Goal: Transaction & Acquisition: Purchase product/service

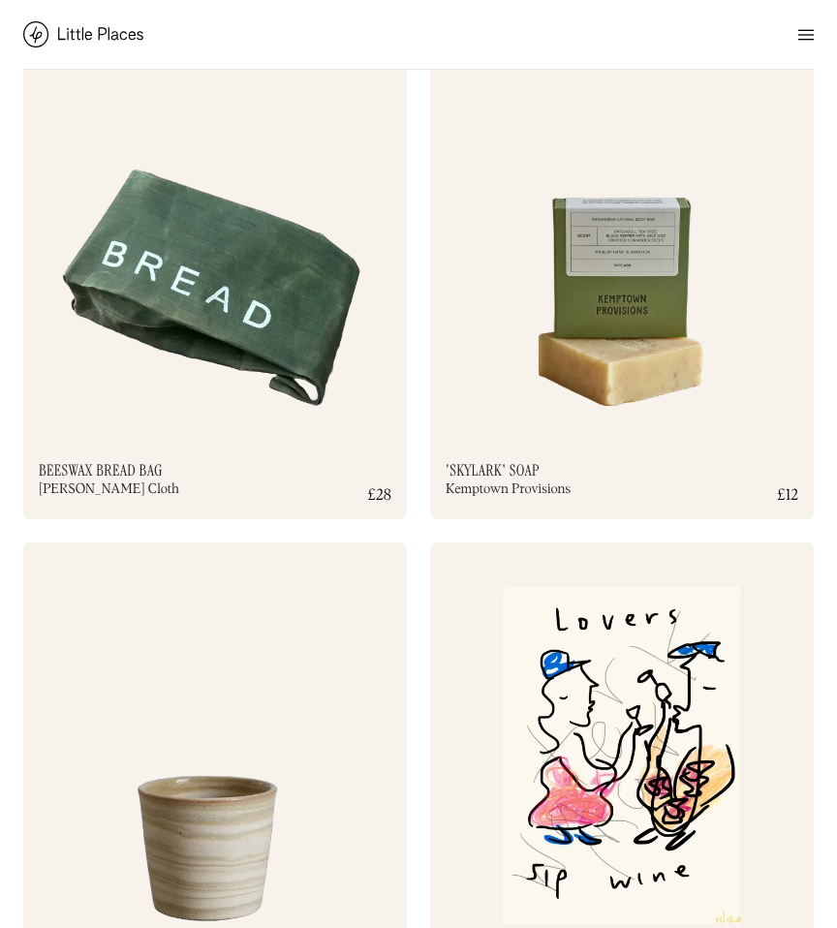
scroll to position [2657, 0]
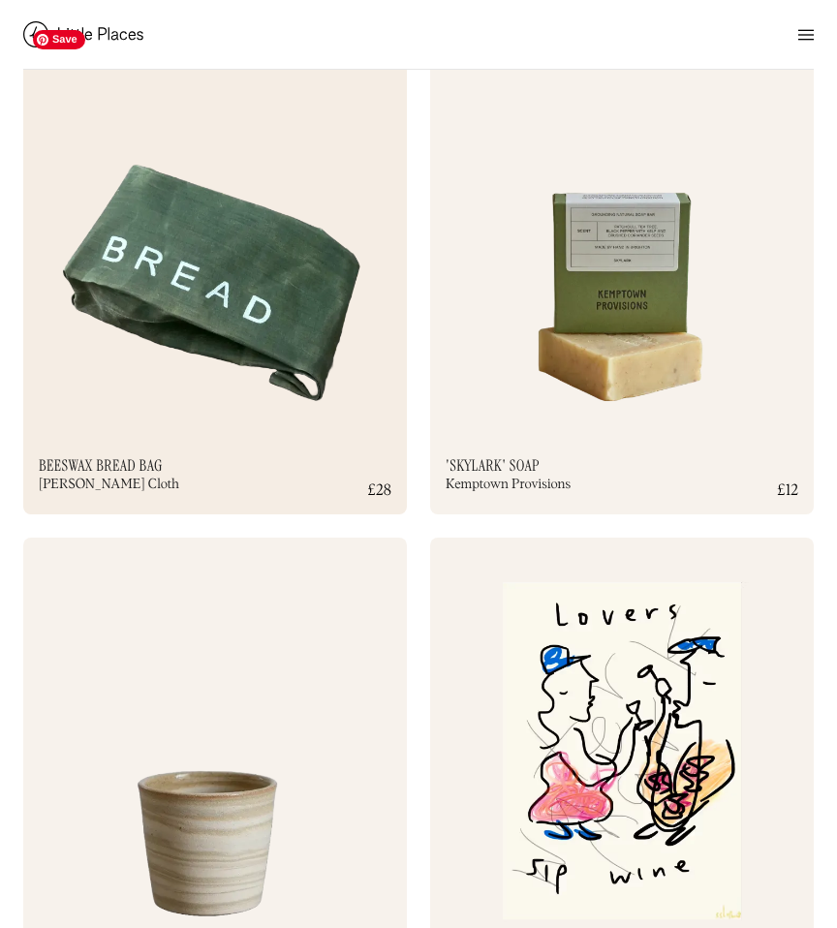
click at [245, 403] on img at bounding box center [215, 227] width 384 height 415
click at [799, 36] on img at bounding box center [805, 34] width 15 height 23
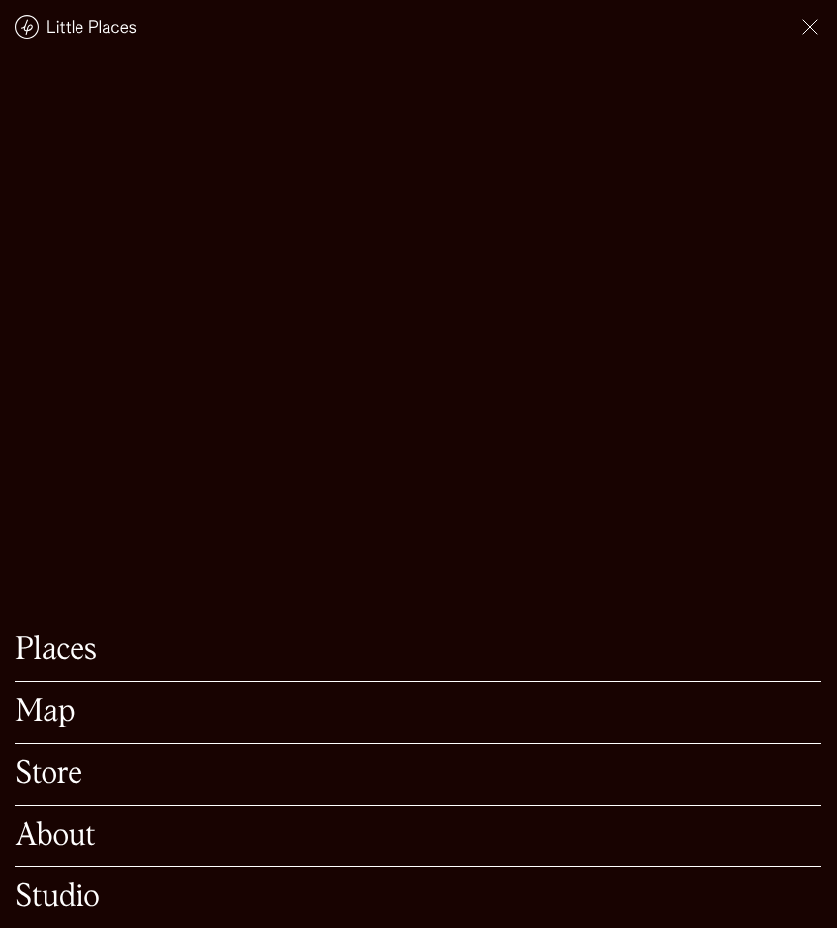
click at [52, 783] on link "Store" at bounding box center [418, 774] width 806 height 30
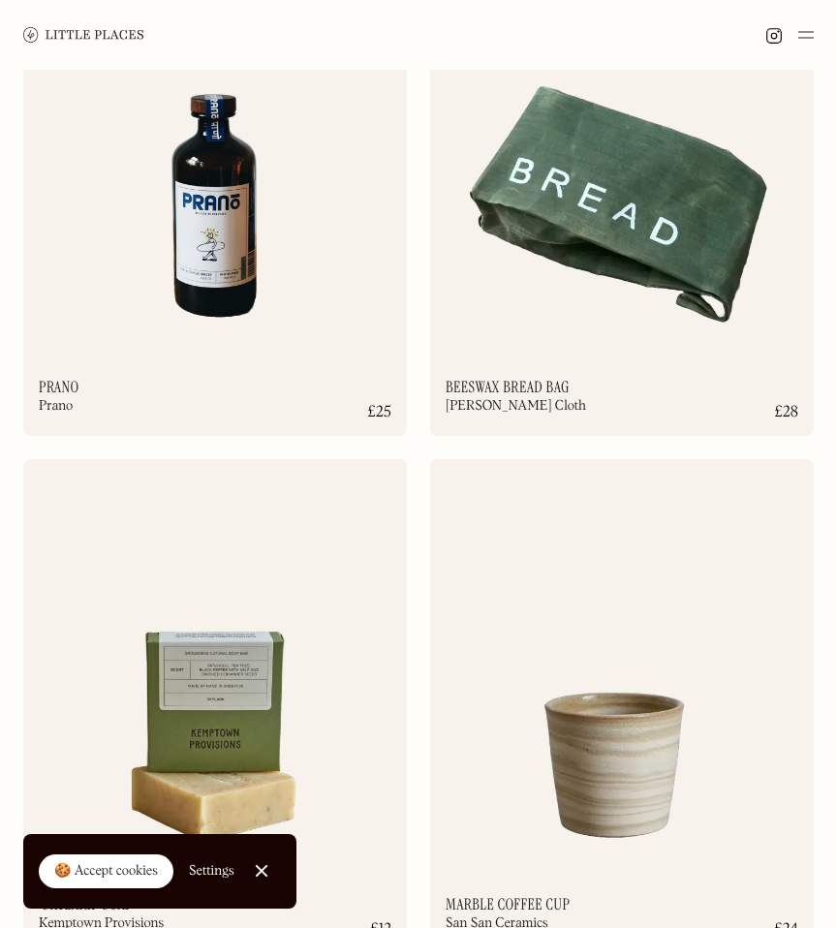
scroll to position [7014, 0]
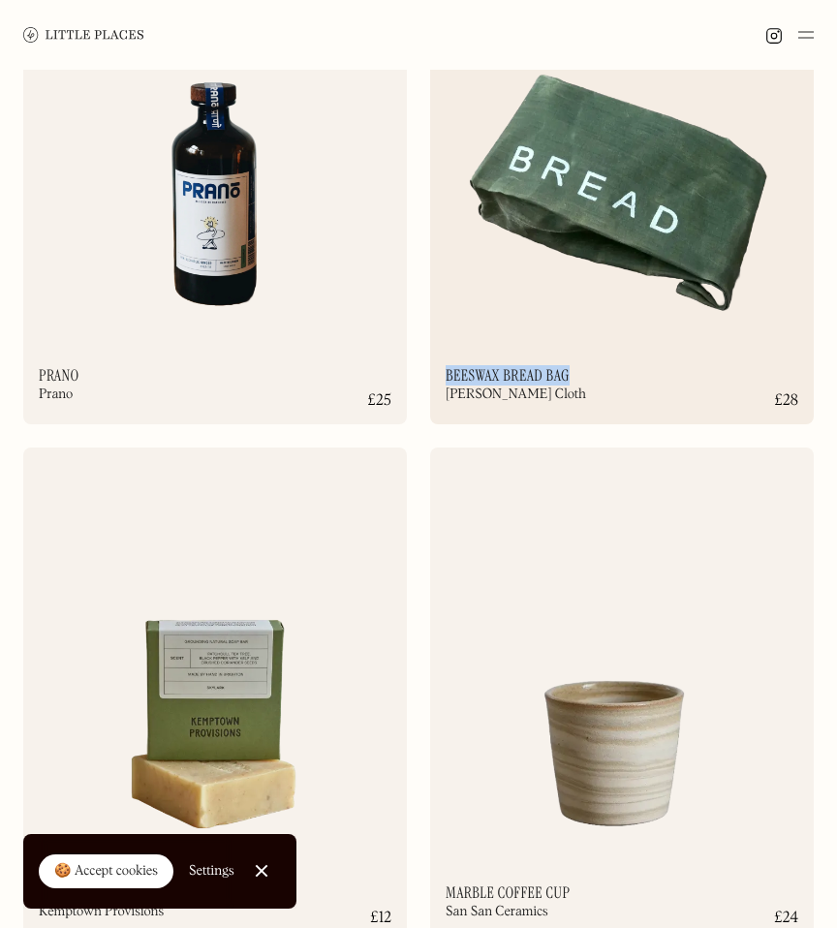
drag, startPoint x: 447, startPoint y: 372, endPoint x: 611, endPoint y: 372, distance: 163.7
click at [611, 372] on div "Beeswax Bread Bag Peckham Cloth" at bounding box center [609, 388] width 329 height 41
copy h2 "Beeswax Bread Bag"
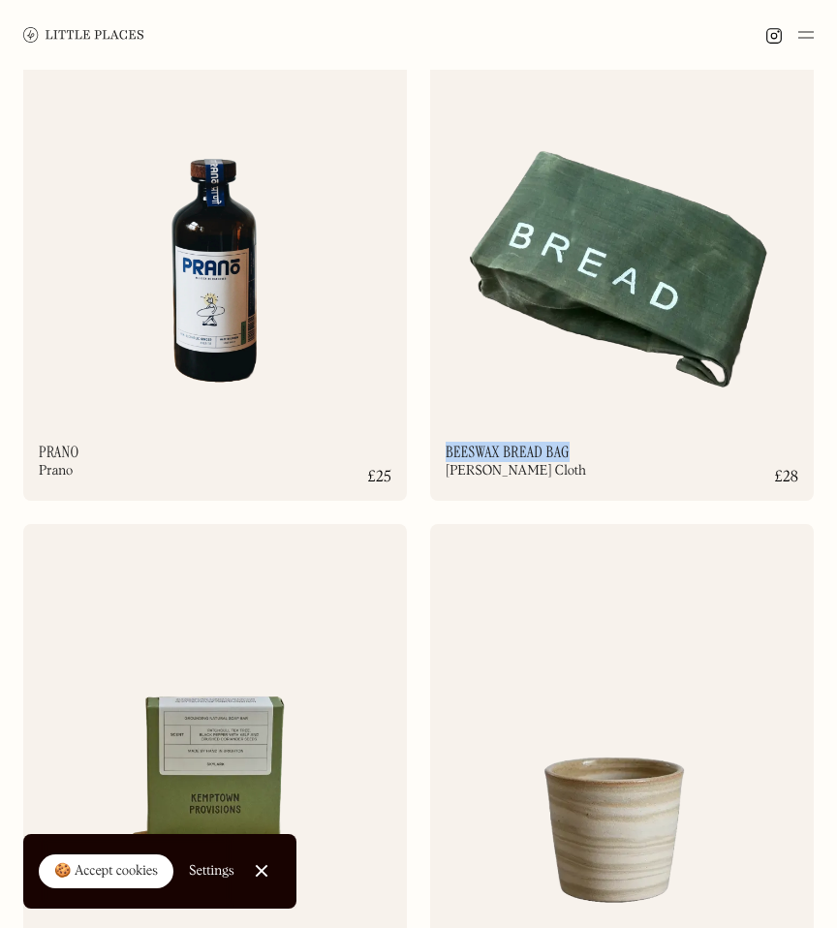
scroll to position [6930, 0]
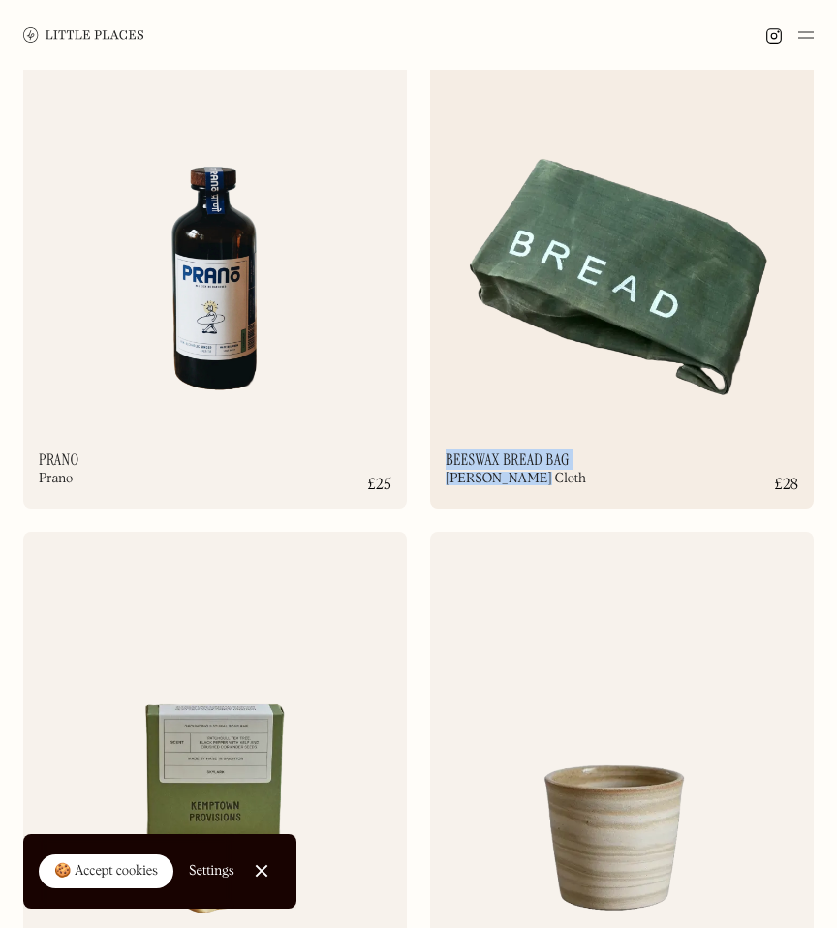
drag, startPoint x: 437, startPoint y: 454, endPoint x: 540, endPoint y: 488, distance: 109.0
click at [540, 488] on div "Beeswax Bread Bag Peckham Cloth £28" at bounding box center [622, 480] width 384 height 56
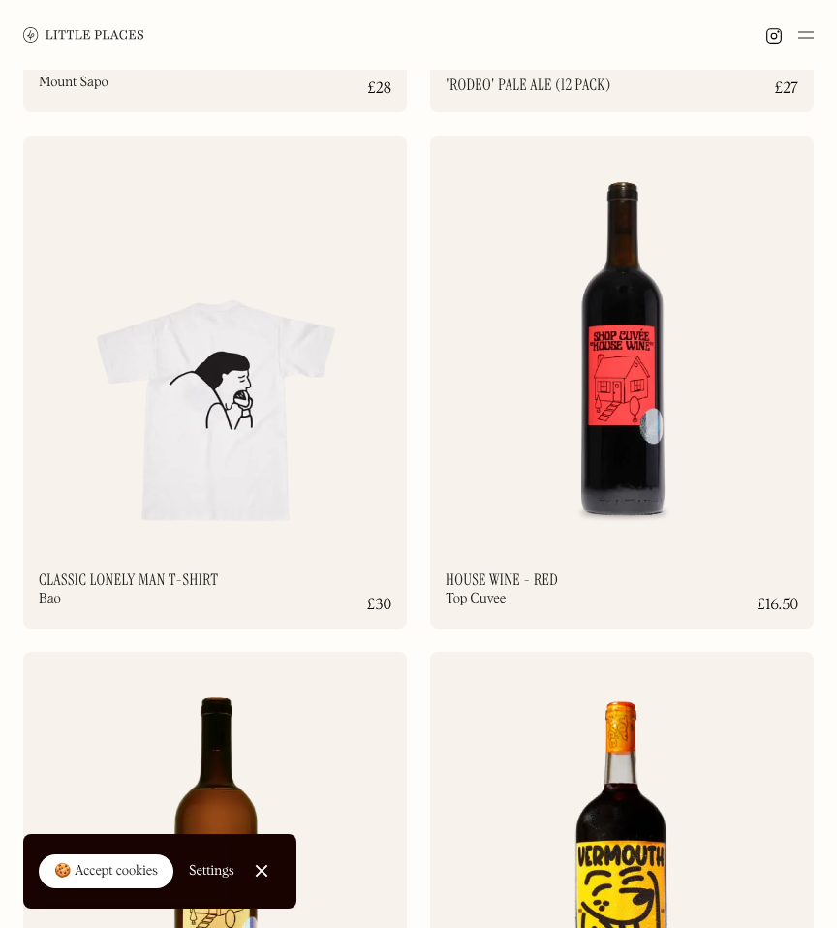
scroll to position [18068, 0]
